Goal: Task Accomplishment & Management: Manage account settings

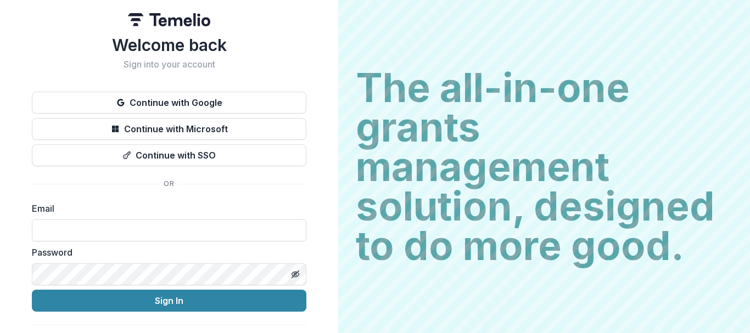
click at [172, 104] on button "Continue with Google" at bounding box center [169, 103] width 275 height 22
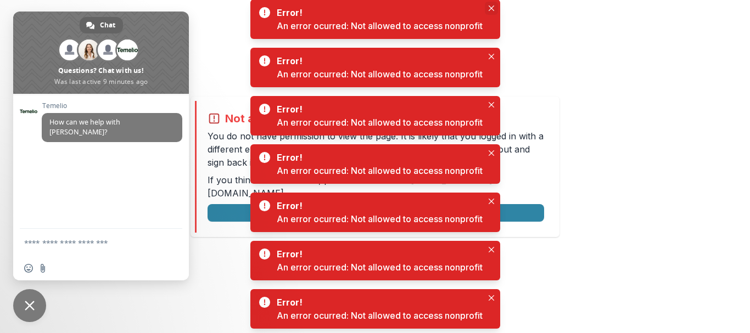
click at [494, 8] on icon "Close" at bounding box center [491, 7] width 5 height 5
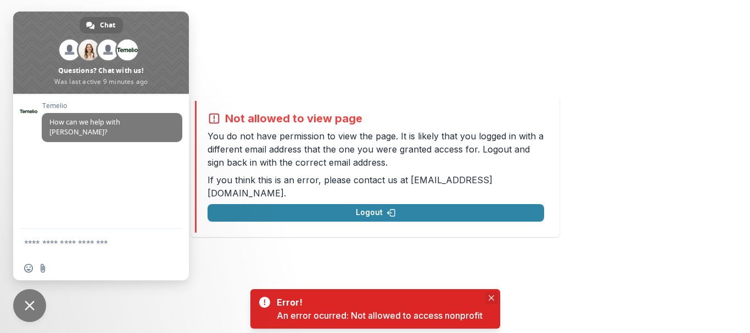
click at [493, 297] on icon "Close" at bounding box center [490, 298] width 5 height 5
